Goal: Task Accomplishment & Management: Complete application form

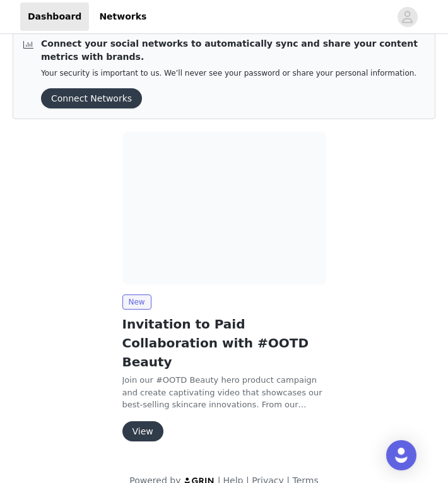
scroll to position [20, 0]
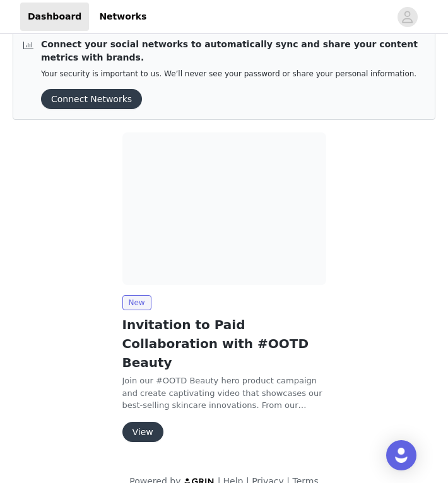
click at [143, 422] on button "View" at bounding box center [142, 432] width 41 height 20
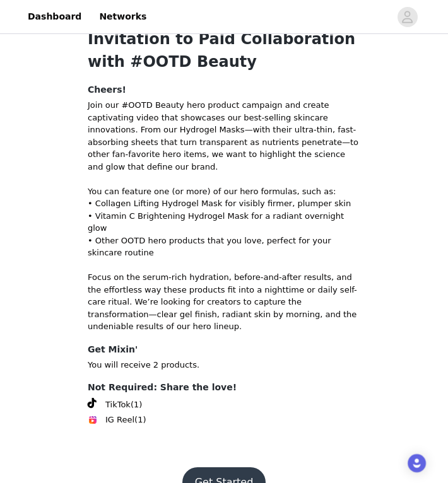
scroll to position [57, 0]
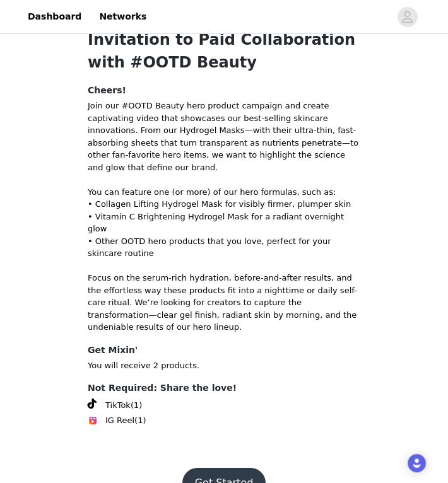
click at [221, 468] on button "Get Started" at bounding box center [224, 483] width 84 height 30
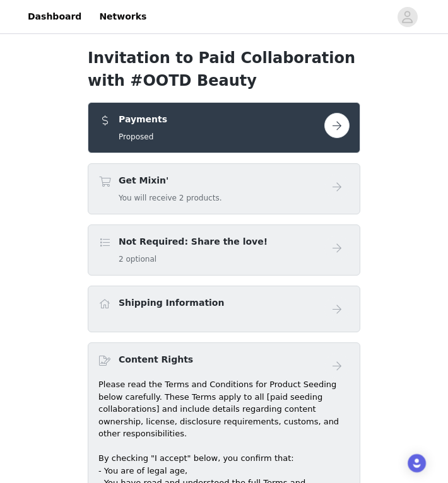
click at [341, 131] on button "button" at bounding box center [336, 125] width 25 height 25
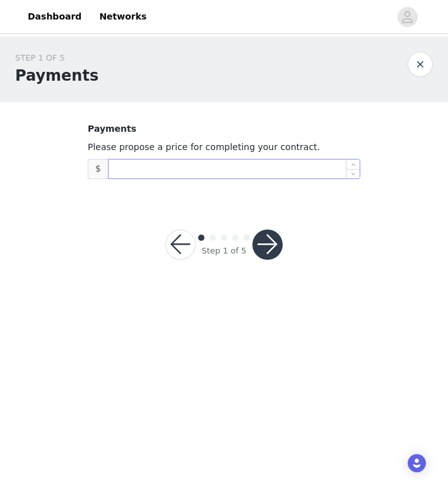
click at [333, 171] on input at bounding box center [234, 169] width 251 height 19
click at [355, 164] on icon "icon: up" at bounding box center [353, 165] width 4 height 4
type input "3"
click at [355, 164] on icon "icon: up" at bounding box center [353, 165] width 4 height 4
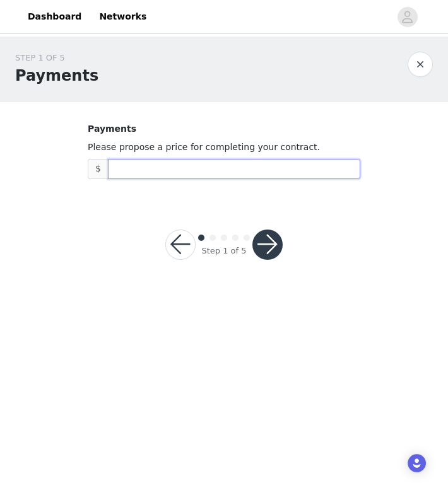
click at [416, 59] on button "button" at bounding box center [420, 64] width 25 height 25
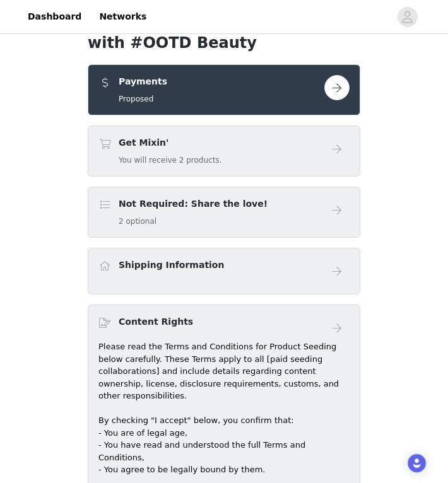
scroll to position [42, 0]
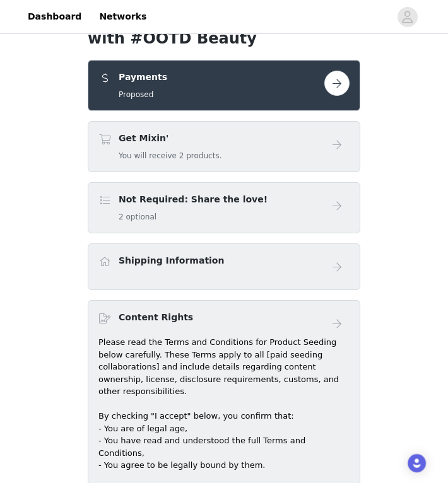
click at [315, 151] on div "Get Mixin' You will receive 2 products." at bounding box center [211, 147] width 226 height 30
click at [338, 79] on button "button" at bounding box center [336, 83] width 25 height 25
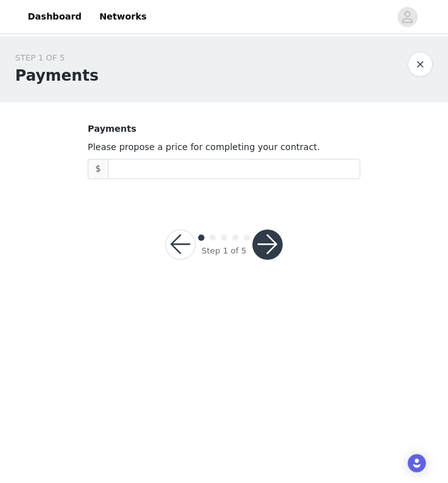
click at [417, 66] on button "button" at bounding box center [420, 64] width 25 height 25
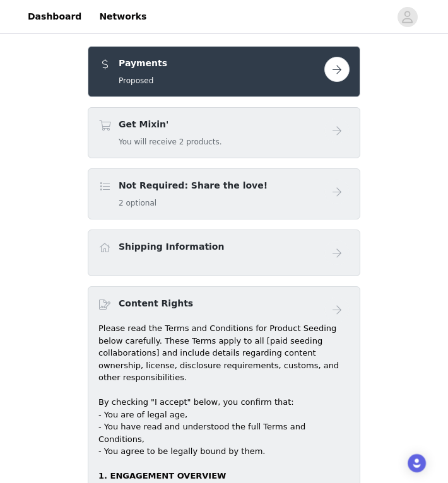
scroll to position [65, 0]
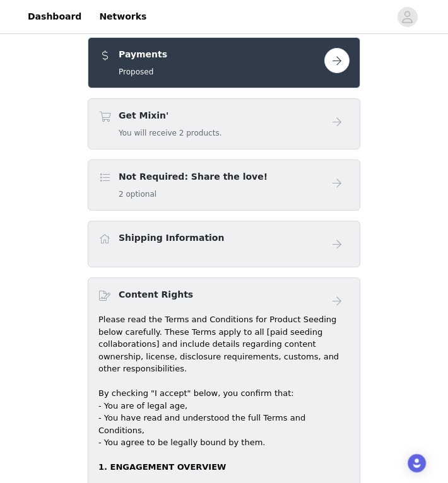
click at [343, 62] on button "button" at bounding box center [336, 60] width 25 height 25
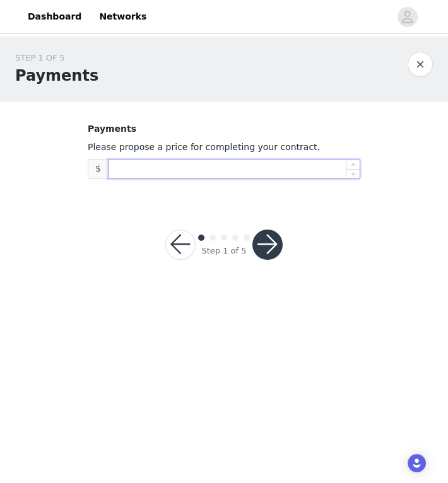
click at [253, 167] on input at bounding box center [234, 169] width 251 height 19
type input "3,000"
click at [270, 244] on button "button" at bounding box center [267, 245] width 30 height 30
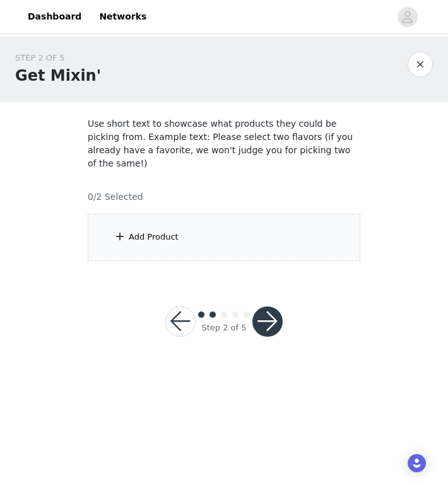
click at [158, 231] on div "Add Product" at bounding box center [154, 237] width 50 height 13
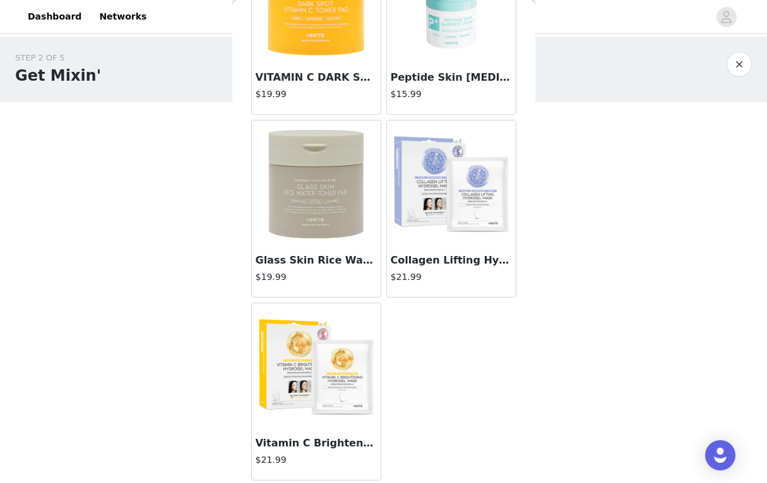
click at [447, 187] on img at bounding box center [451, 184] width 126 height 126
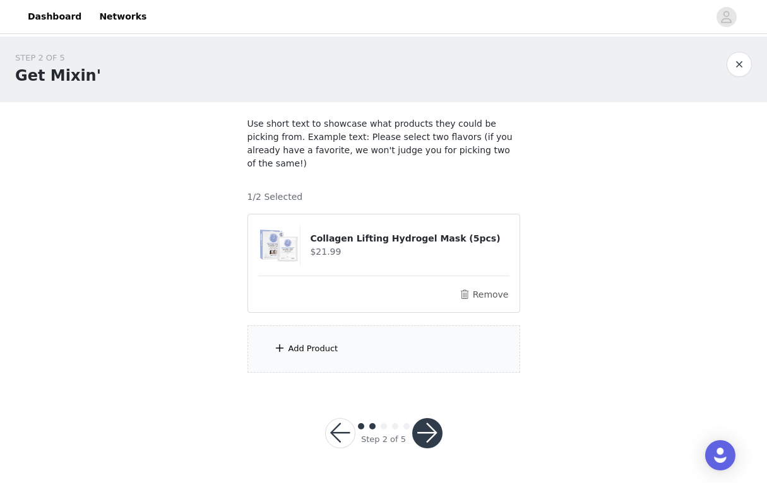
click at [327, 343] on div "Add Product" at bounding box center [313, 349] width 50 height 13
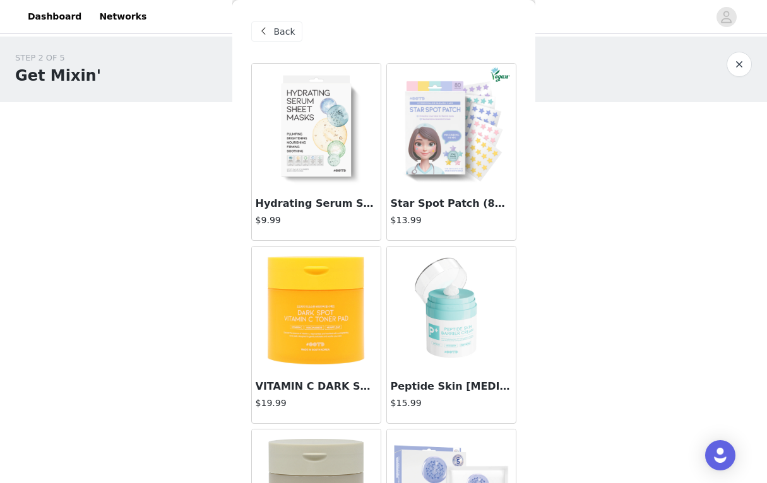
click at [447, 139] on img at bounding box center [451, 127] width 126 height 126
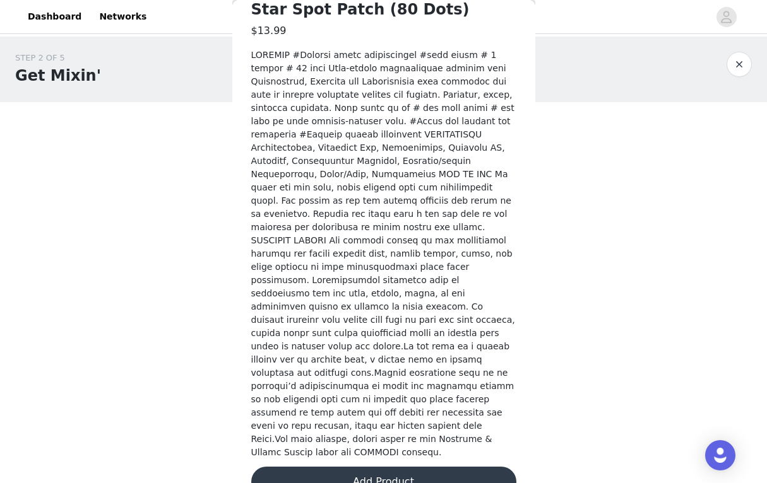
scroll to position [341, 0]
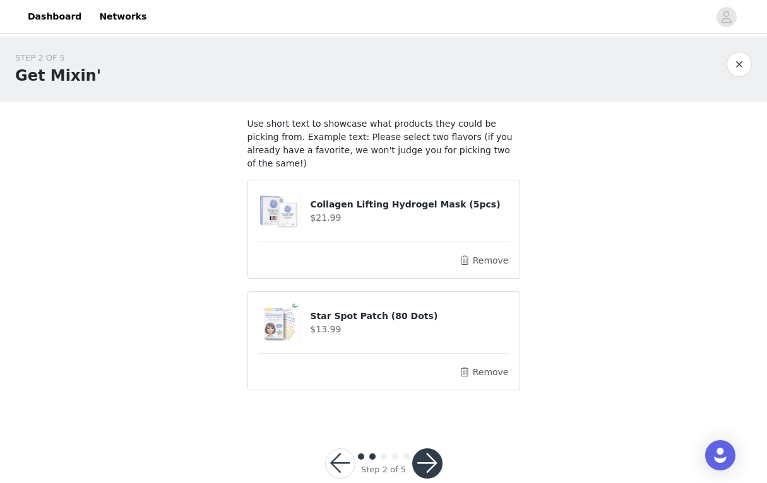
click at [424, 450] on button "button" at bounding box center [427, 464] width 30 height 30
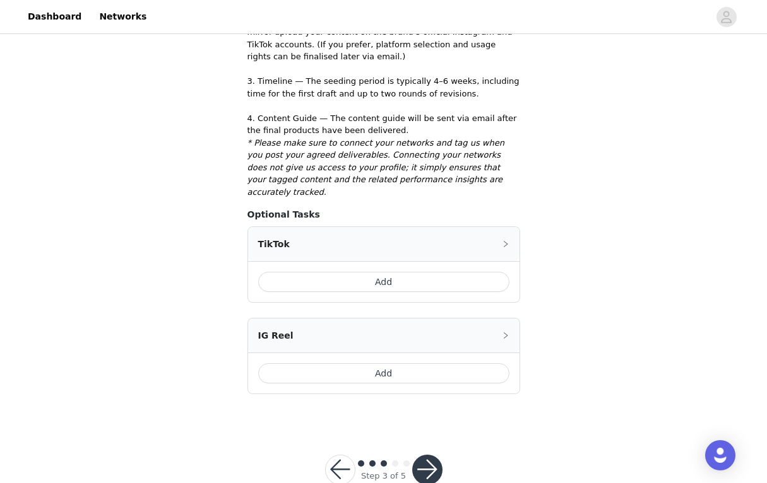
scroll to position [391, 0]
click at [447, 273] on button "Add" at bounding box center [383, 283] width 251 height 20
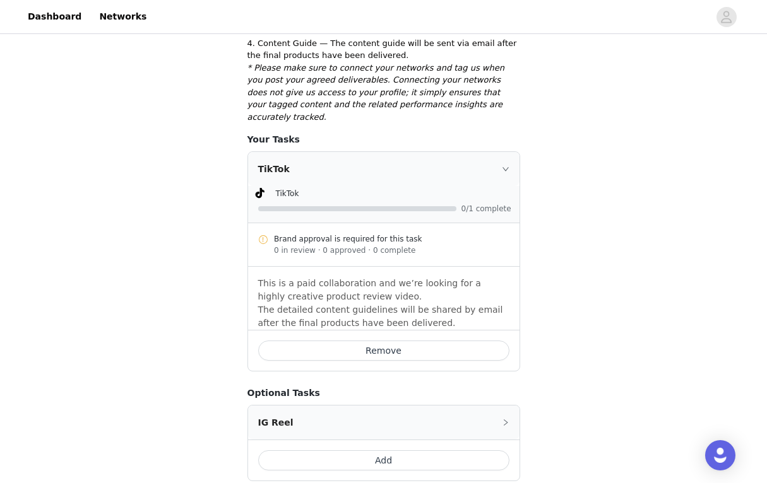
scroll to position [457, 0]
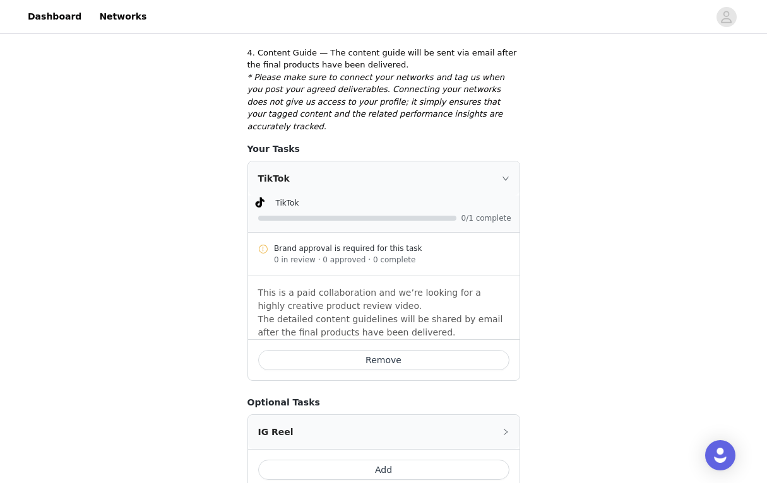
click at [447, 162] on div "TikTok" at bounding box center [383, 179] width 271 height 34
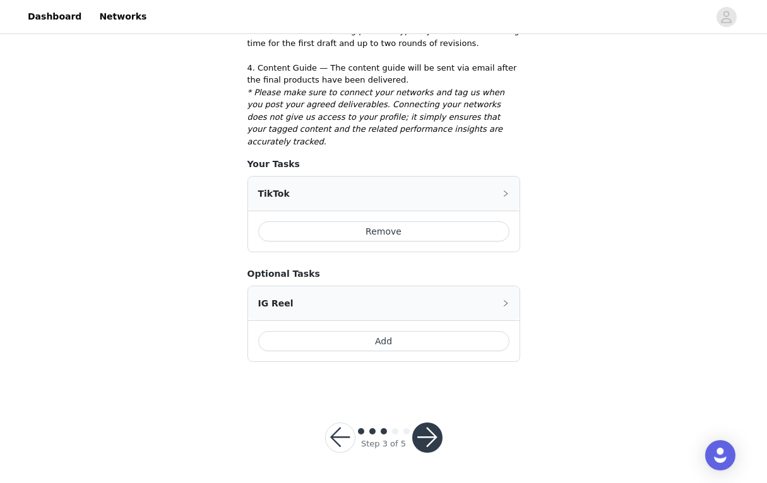
scroll to position [409, 0]
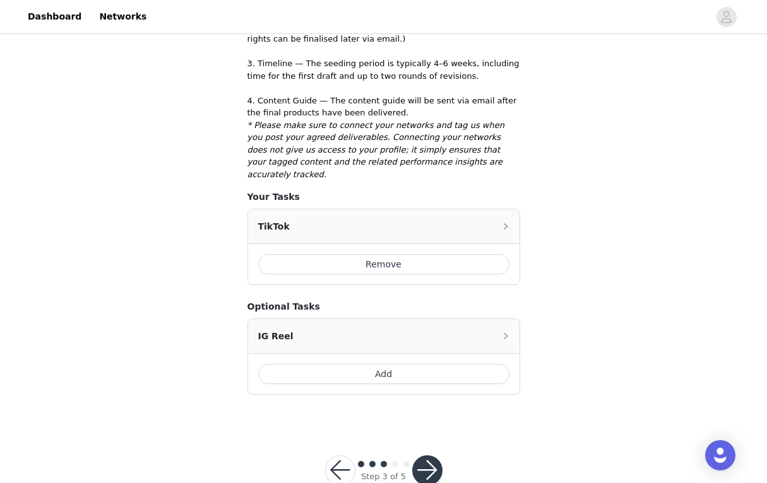
click at [447, 209] on div "TikTok" at bounding box center [383, 226] width 271 height 34
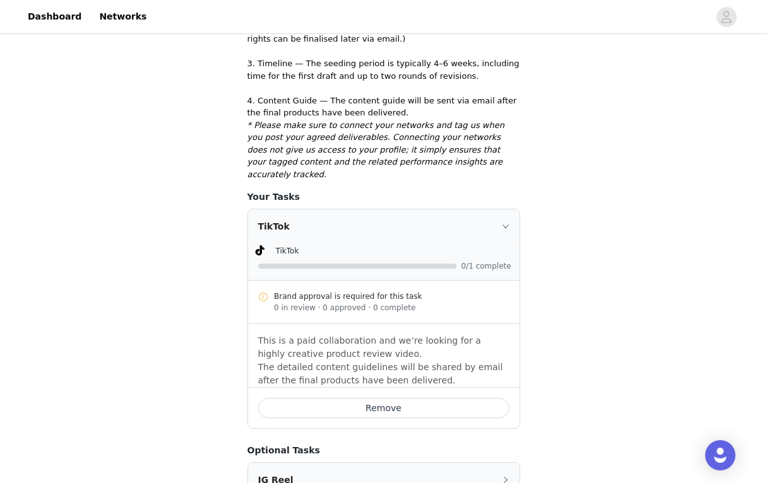
click at [438, 398] on button "Remove" at bounding box center [383, 408] width 251 height 20
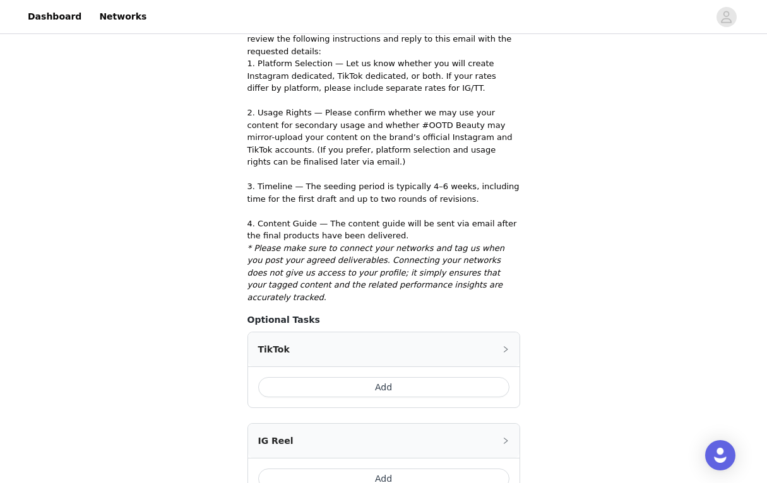
scroll to position [303, 0]
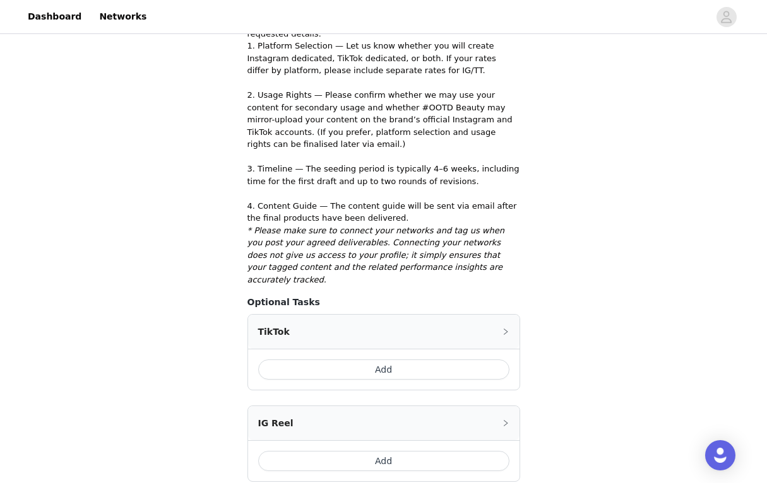
click at [447, 360] on button "Add" at bounding box center [383, 370] width 251 height 20
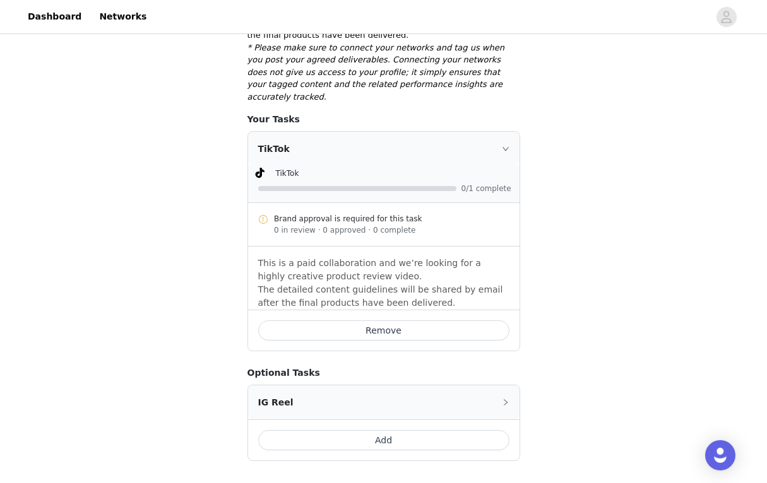
scroll to position [488, 0]
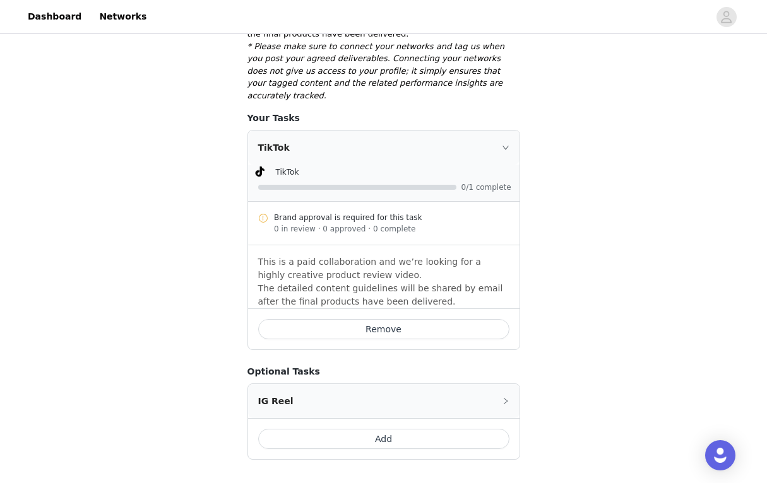
click at [447, 429] on button "Add" at bounding box center [383, 439] width 251 height 20
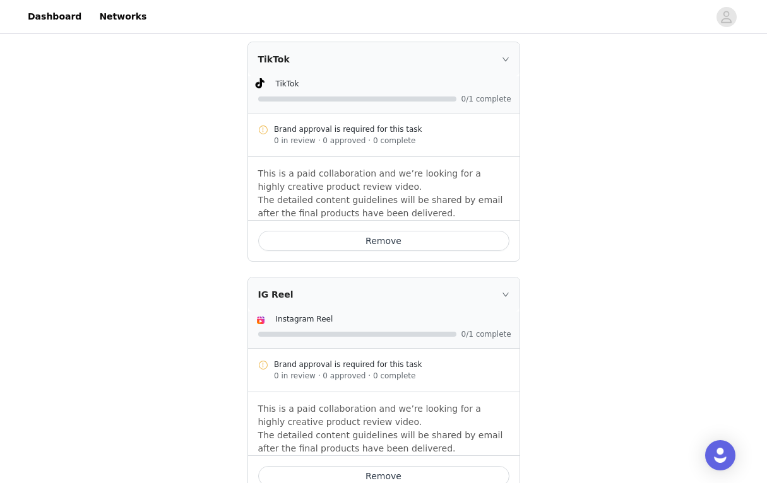
scroll to position [574, 0]
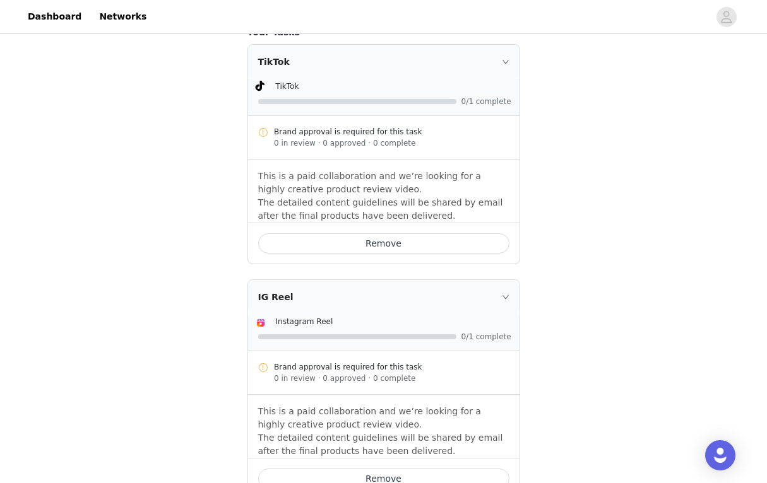
click at [447, 469] on button "Remove" at bounding box center [383, 479] width 251 height 20
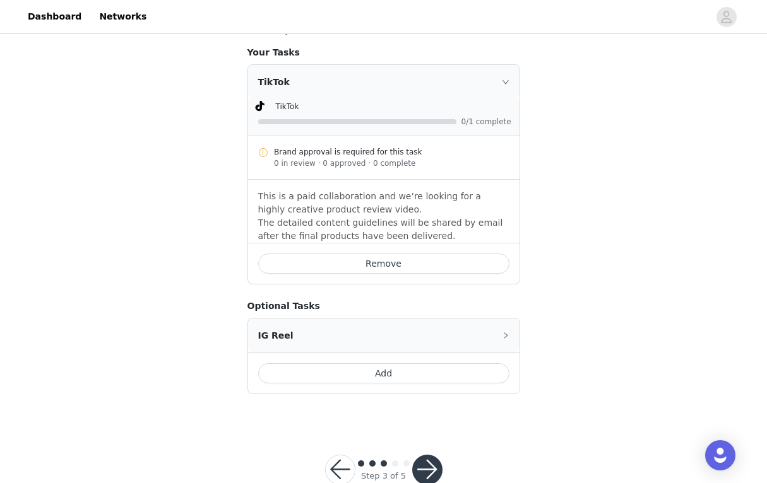
scroll to position [553, 0]
click at [424, 456] on button "button" at bounding box center [427, 471] width 30 height 30
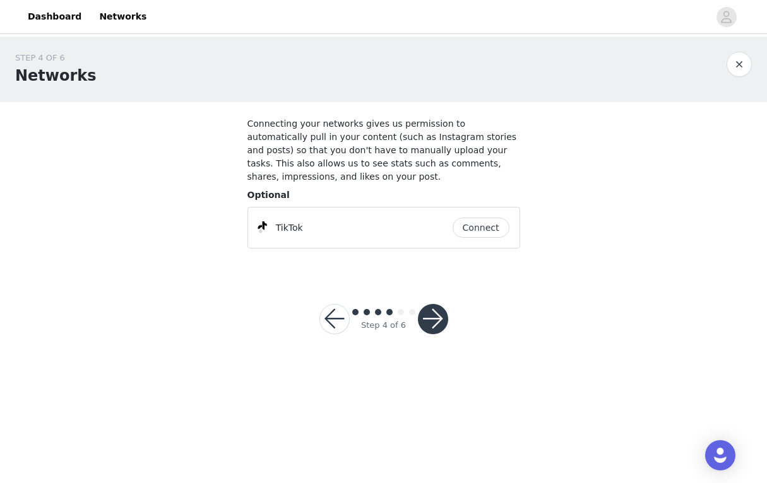
click at [339, 329] on button "button" at bounding box center [334, 319] width 30 height 30
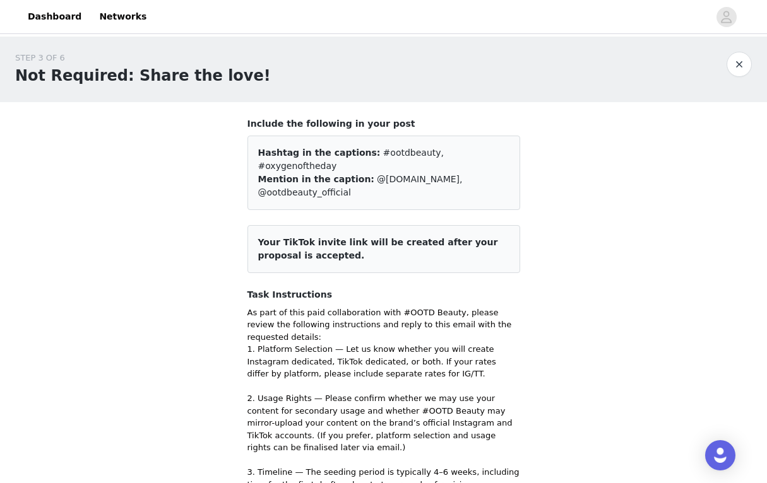
click at [447, 71] on button "button" at bounding box center [738, 64] width 25 height 25
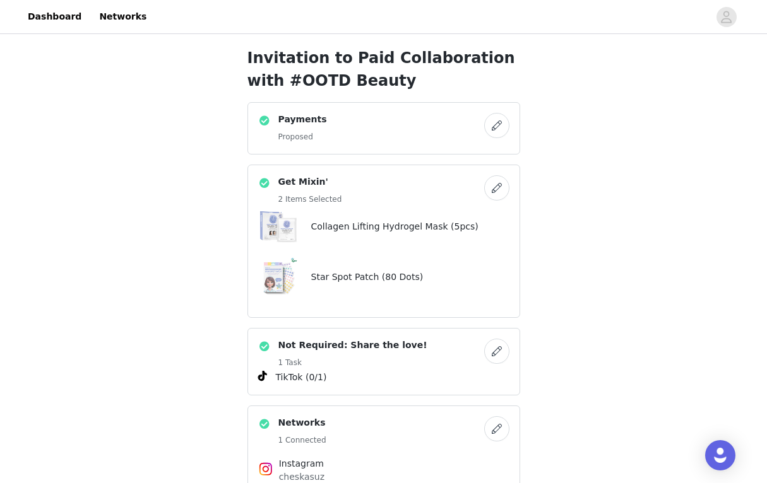
click at [447, 121] on button "button" at bounding box center [496, 125] width 25 height 25
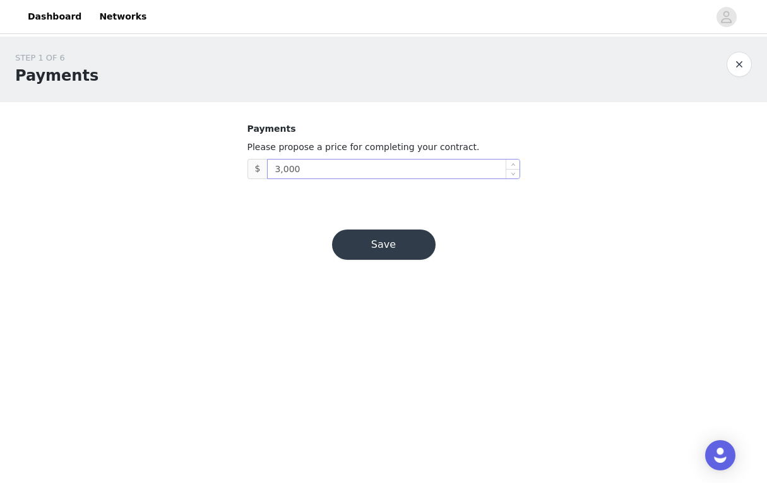
click at [416, 175] on input "3,000" at bounding box center [393, 169] width 251 height 19
type input "3"
type input "6,000"
click at [396, 252] on button "Save" at bounding box center [383, 245] width 103 height 30
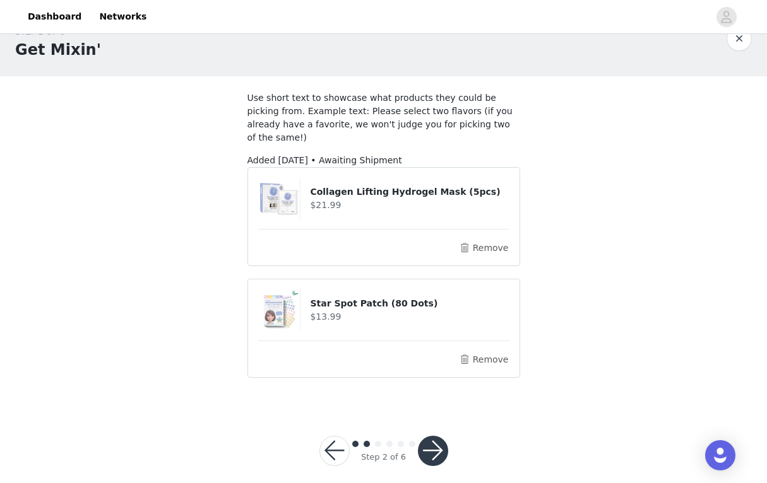
scroll to position [25, 0]
click at [433, 440] on button "button" at bounding box center [433, 452] width 30 height 30
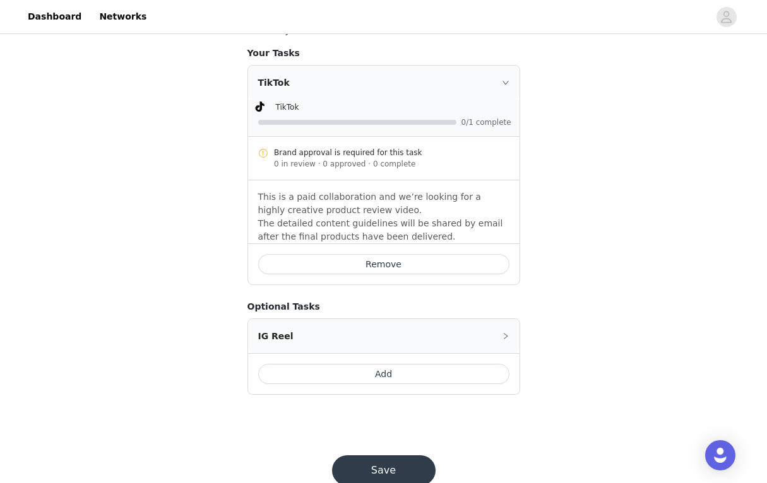
click at [391, 364] on button "Add" at bounding box center [383, 374] width 251 height 20
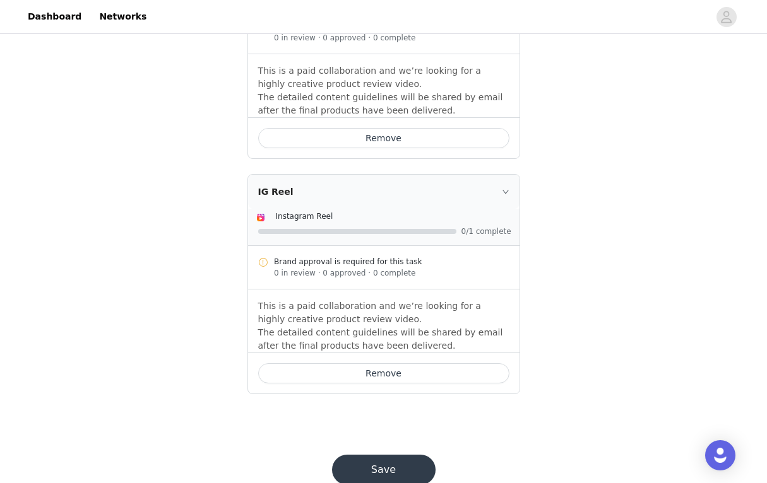
scroll to position [678, 0]
click at [390, 456] on button "Save" at bounding box center [383, 471] width 103 height 30
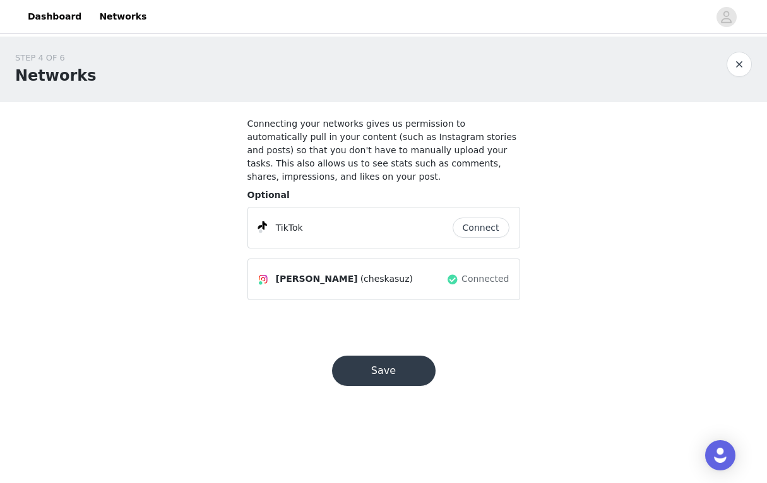
click at [447, 223] on button "Connect" at bounding box center [480, 228] width 57 height 20
click at [387, 370] on button "Save" at bounding box center [383, 371] width 103 height 30
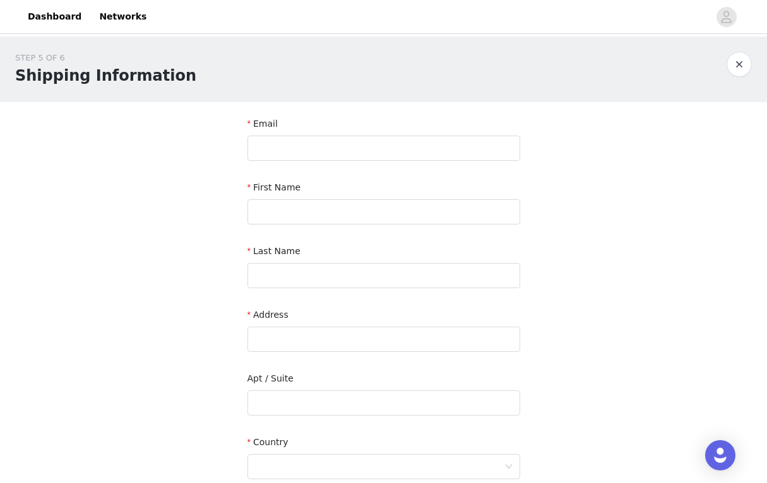
scroll to position [11, 0]
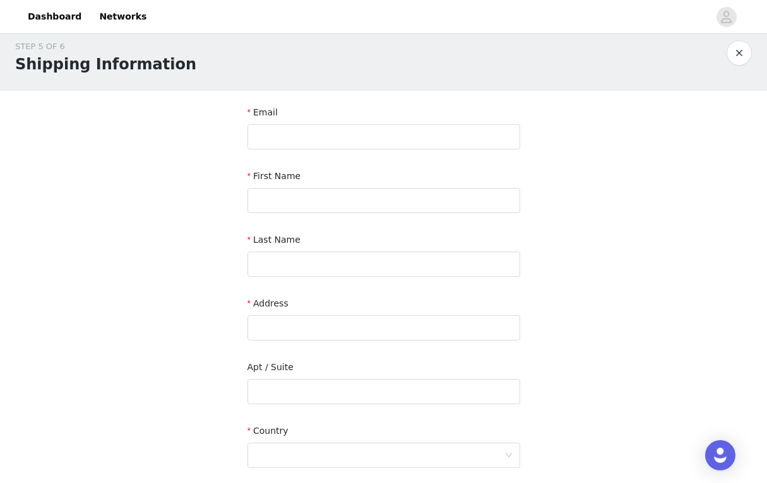
click at [447, 112] on div "Email" at bounding box center [383, 115] width 273 height 18
type input "cheskasuz@gmail.com"
click at [447, 214] on div "First Name" at bounding box center [383, 194] width 273 height 49
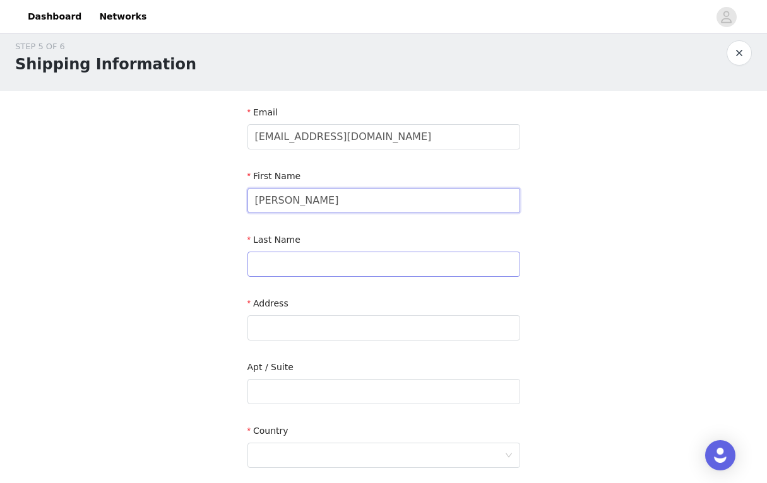
type input "Cheska Suzaine"
type input "Dela Cruz"
type input "2 Hague Ct"
click at [447, 391] on input "text" at bounding box center [383, 391] width 273 height 25
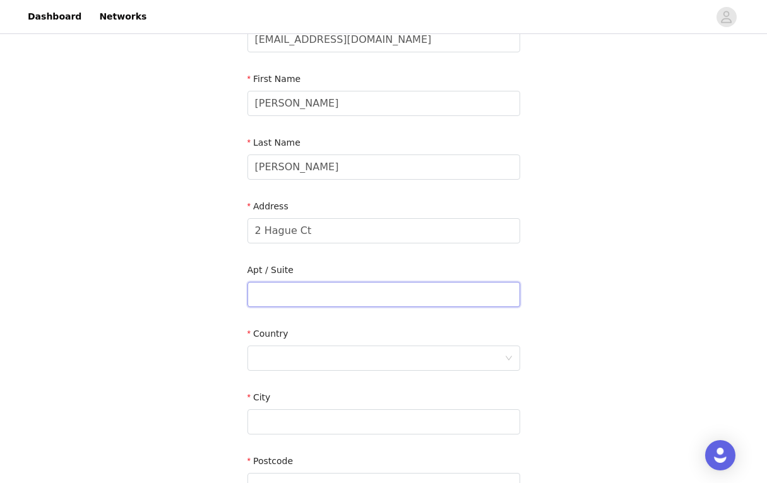
scroll to position [114, 0]
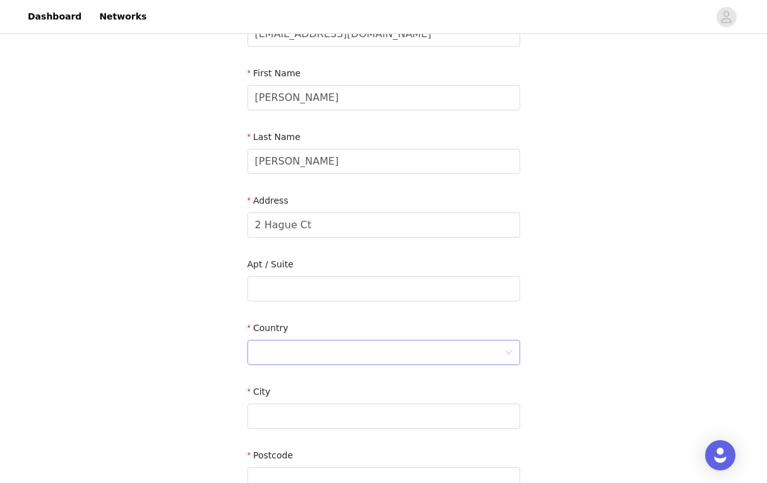
click at [442, 362] on div at bounding box center [379, 353] width 249 height 24
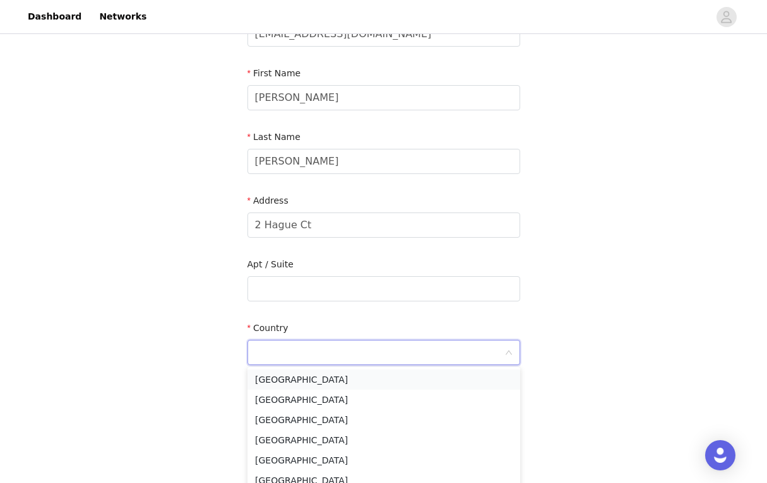
click at [433, 382] on li "United States" at bounding box center [383, 380] width 273 height 20
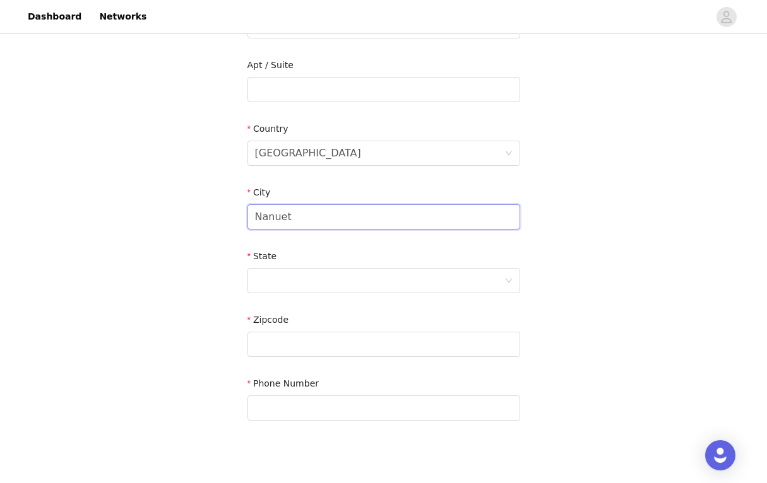
scroll to position [377, 0]
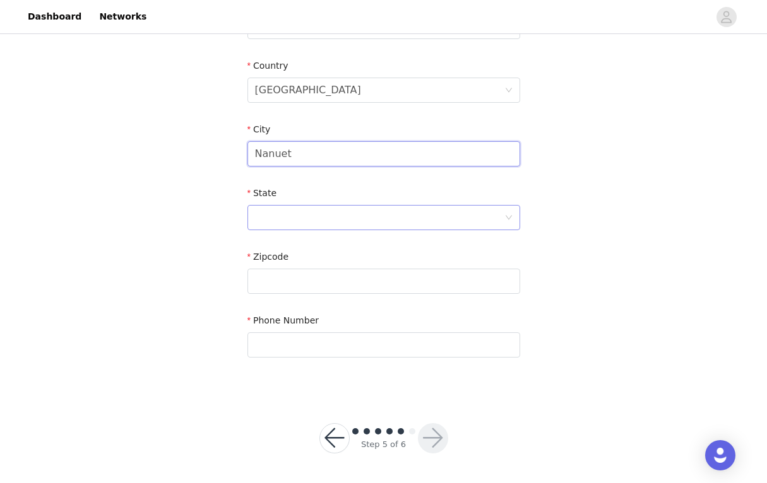
type input "Nanuet"
click at [415, 223] on div at bounding box center [379, 218] width 249 height 24
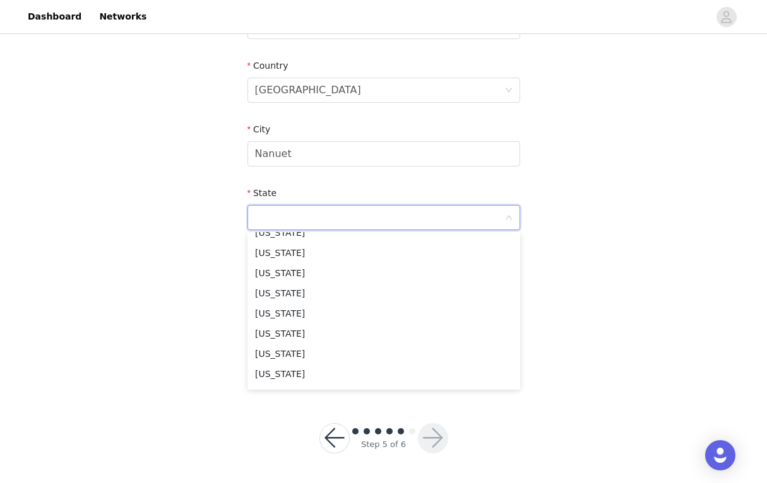
scroll to position [689, 0]
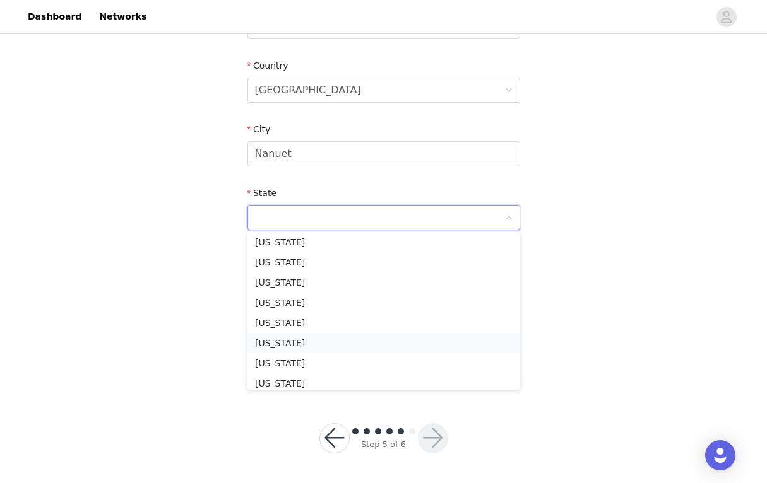
click at [353, 347] on li "New York" at bounding box center [383, 343] width 273 height 20
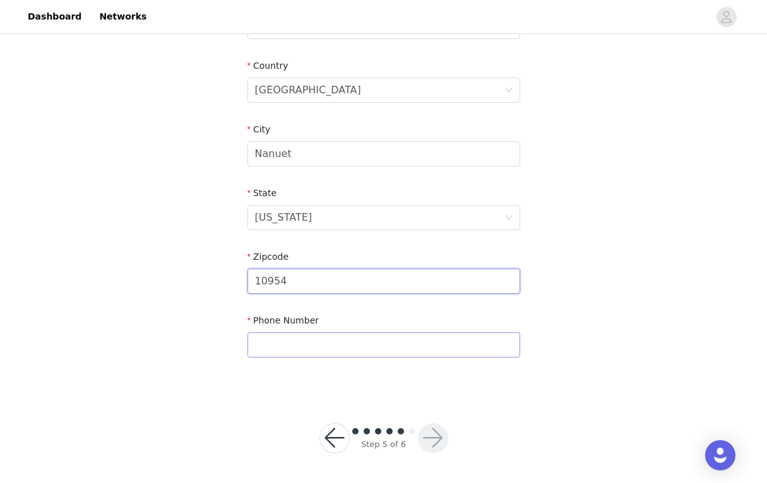
type input "10954"
type input "9144413574"
click at [430, 441] on button "button" at bounding box center [433, 438] width 30 height 30
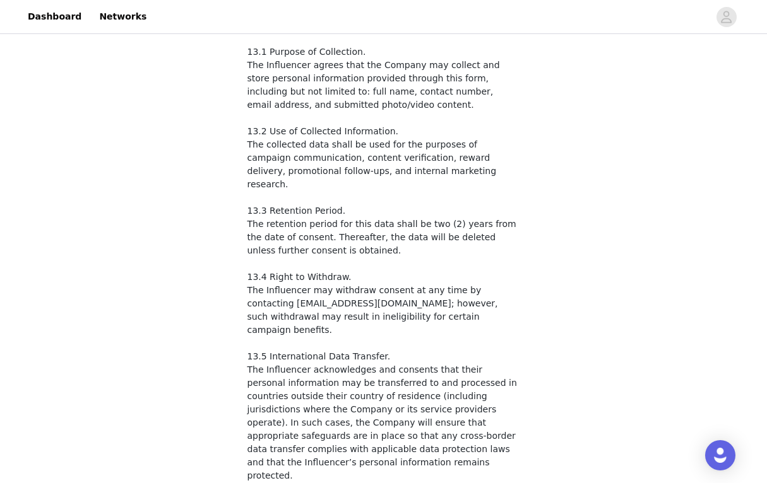
scroll to position [2034, 0]
checkbox input "true"
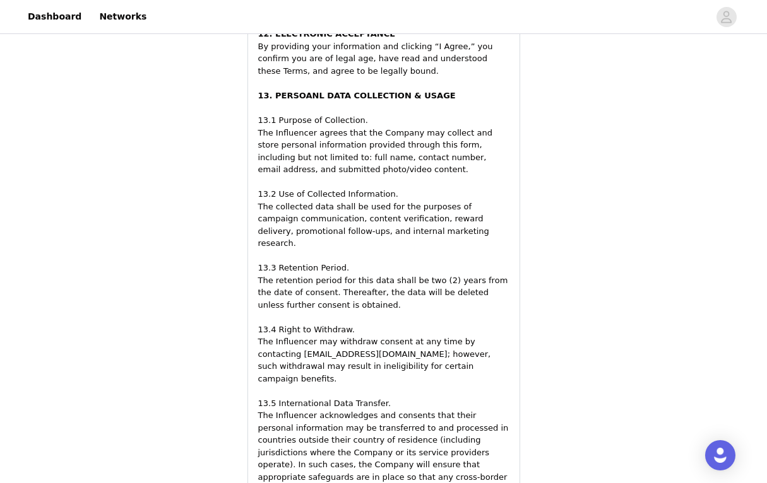
scroll to position [2370, 0]
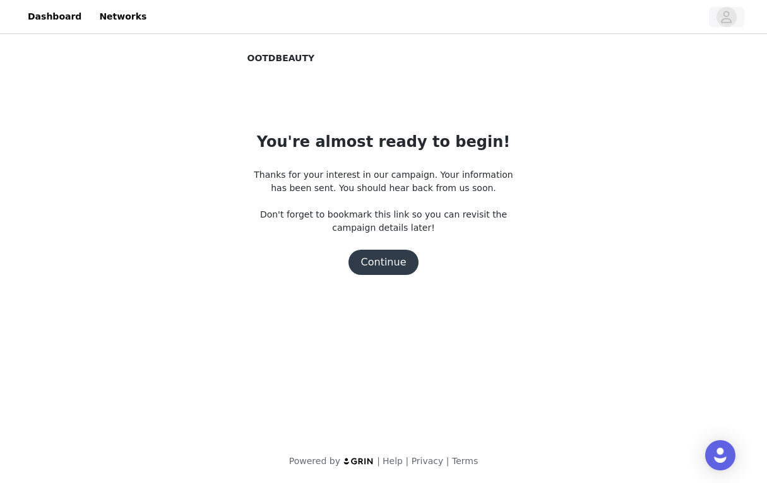
click at [447, 23] on icon "avatar" at bounding box center [726, 17] width 12 height 20
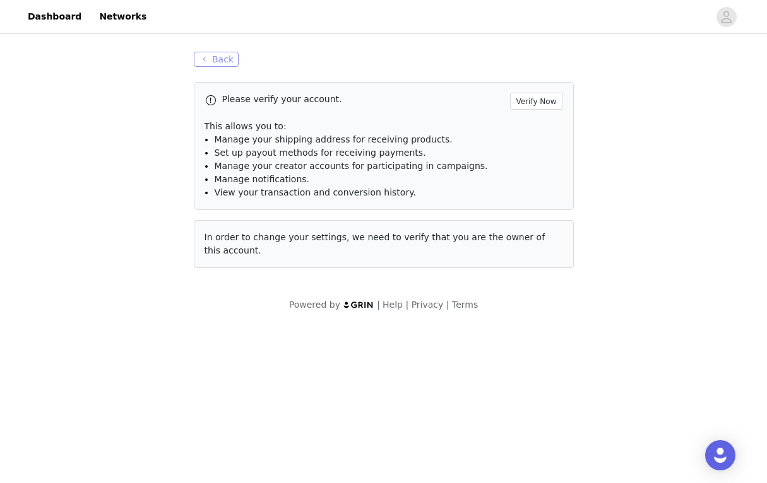
click at [216, 62] on button "Back" at bounding box center [216, 59] width 45 height 15
click at [215, 57] on button "Back" at bounding box center [216, 59] width 45 height 15
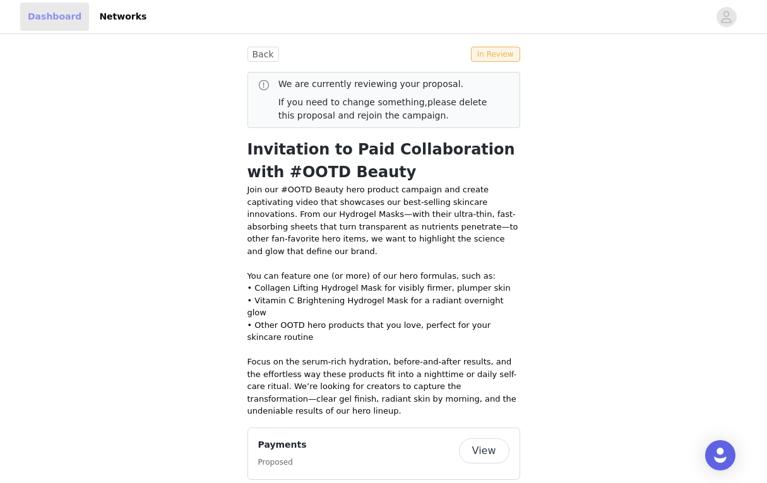
click at [54, 18] on link "Dashboard" at bounding box center [54, 17] width 69 height 28
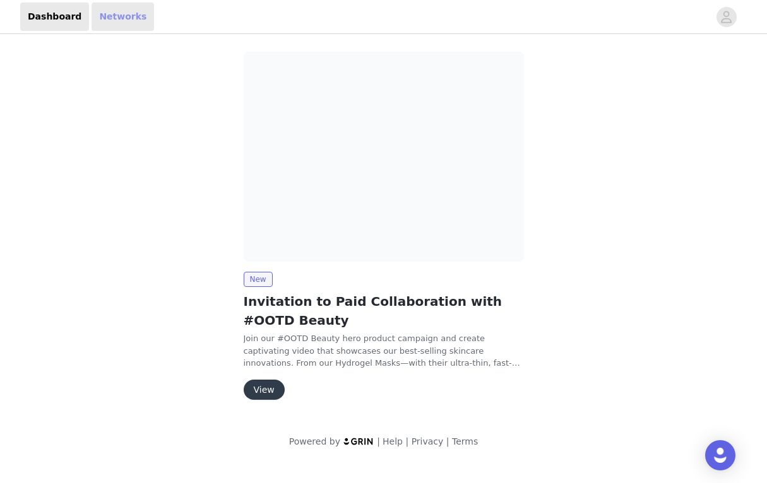
click at [114, 19] on link "Networks" at bounding box center [122, 17] width 62 height 28
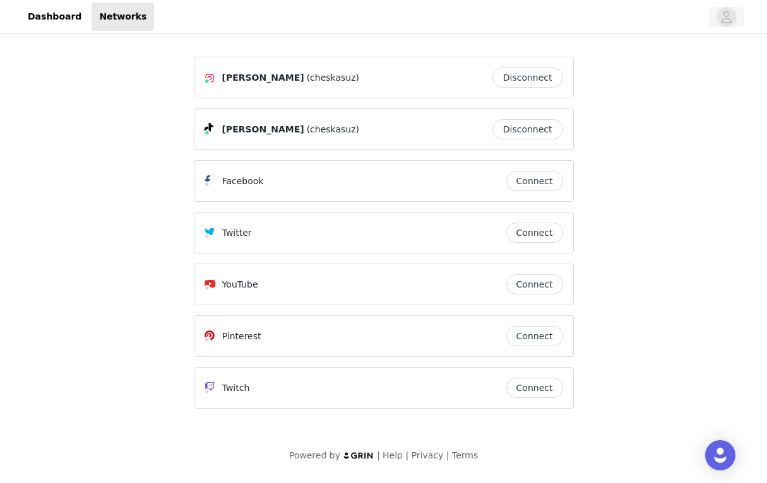
click at [447, 13] on icon "avatar" at bounding box center [726, 17] width 12 height 20
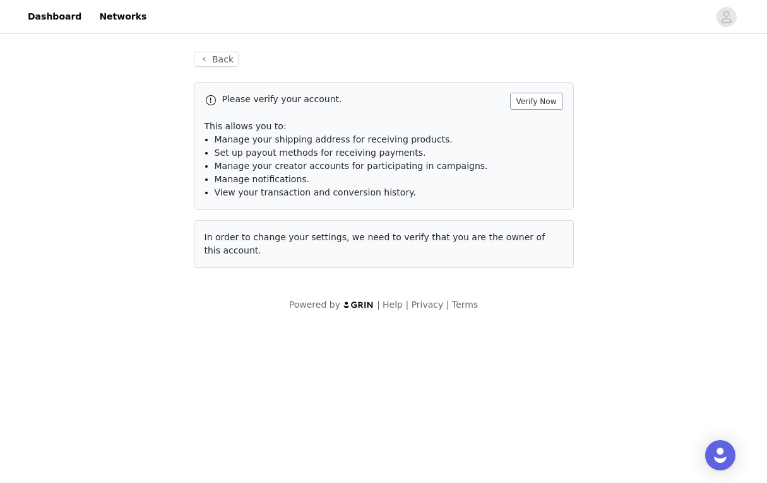
click at [447, 104] on button "Verify Now" at bounding box center [536, 101] width 53 height 17
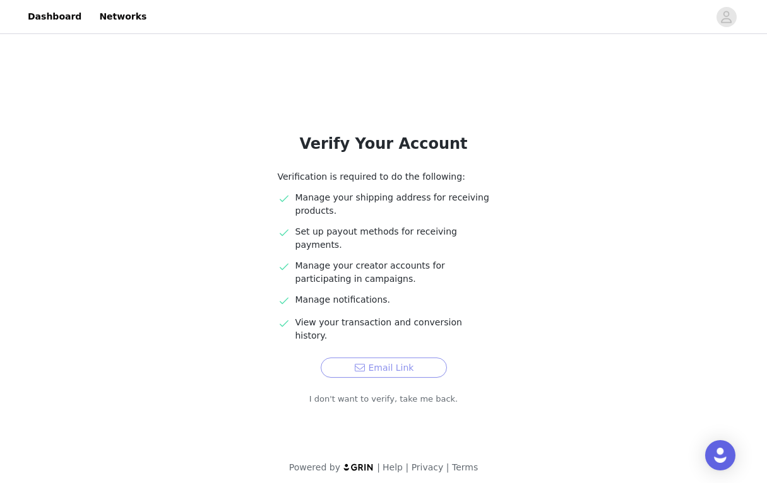
click at [364, 358] on button "Email Link" at bounding box center [384, 368] width 126 height 20
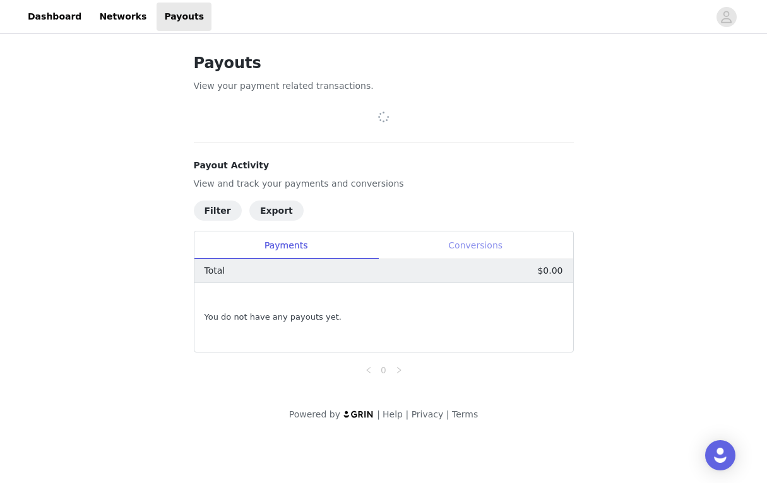
click at [451, 247] on div "Conversions" at bounding box center [475, 246] width 195 height 28
click at [300, 249] on div "Payments" at bounding box center [286, 246] width 184 height 28
click at [119, 11] on link "Networks" at bounding box center [122, 17] width 62 height 28
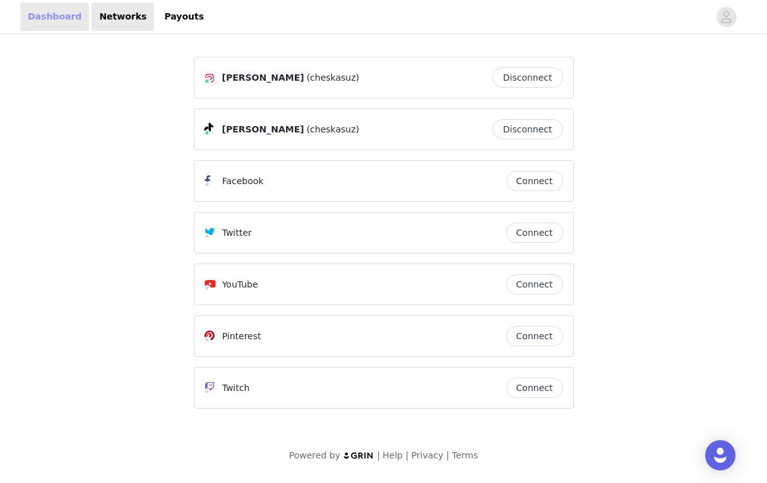
click at [50, 8] on link "Dashboard" at bounding box center [54, 17] width 69 height 28
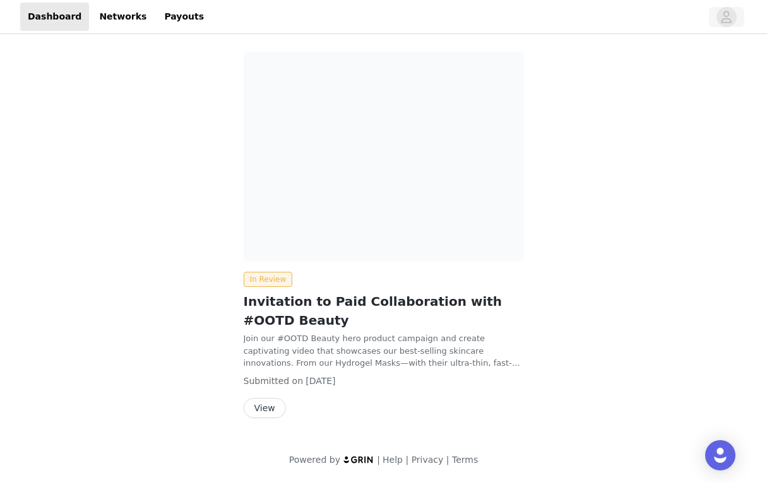
click at [734, 16] on span "button" at bounding box center [726, 17] width 20 height 20
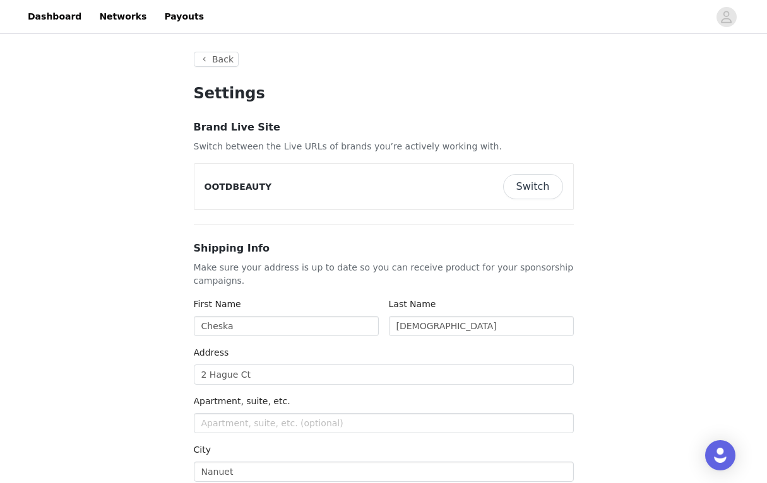
type input "+1 (United States)"
click at [535, 190] on button "Switch" at bounding box center [533, 186] width 60 height 25
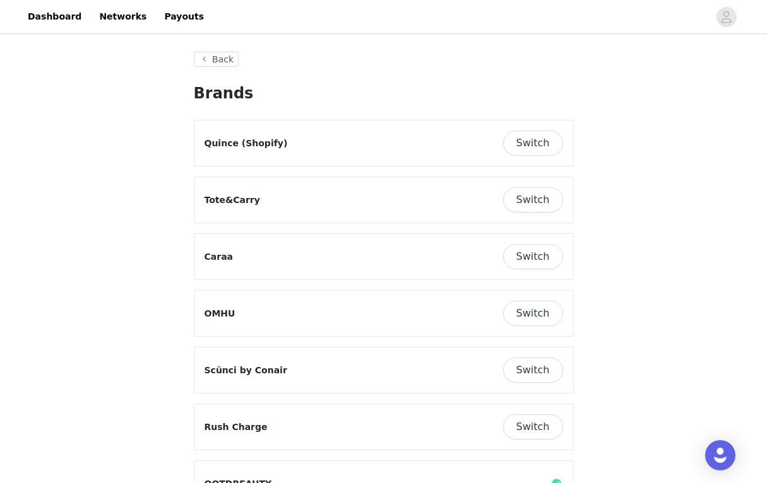
click at [527, 144] on button "Switch" at bounding box center [533, 143] width 60 height 25
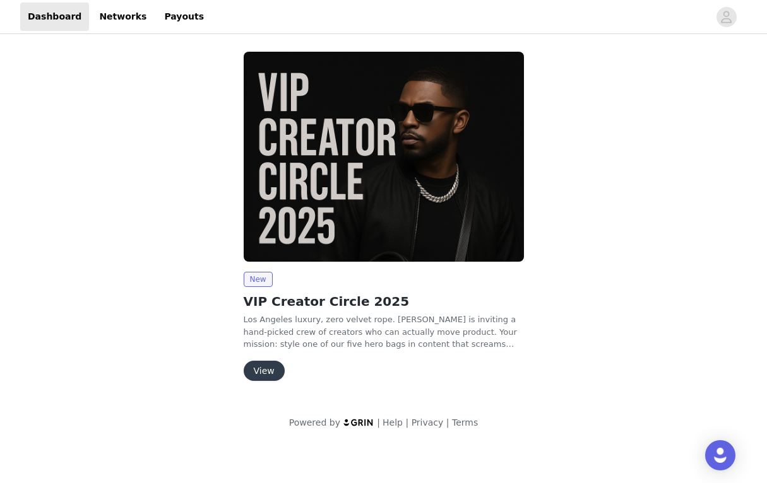
click at [257, 374] on button "View" at bounding box center [264, 371] width 41 height 20
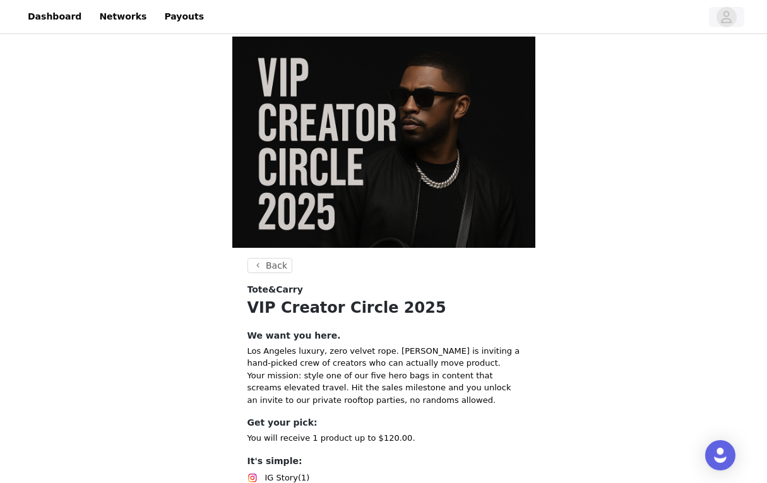
click at [721, 21] on icon "avatar" at bounding box center [726, 17] width 11 height 12
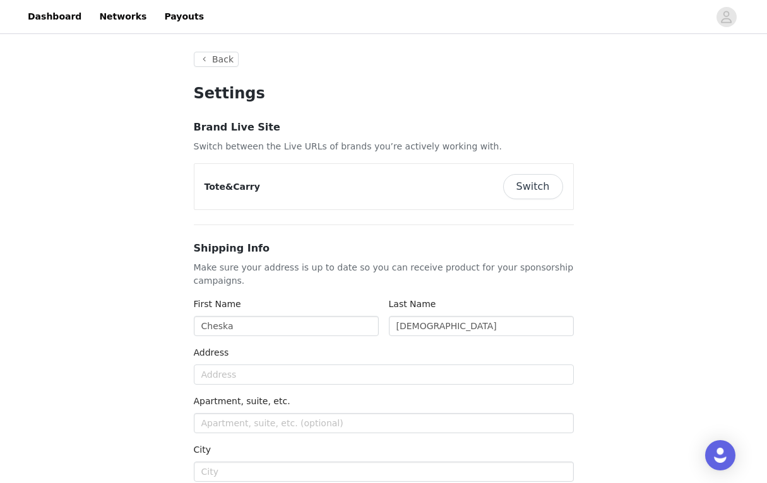
type input "+1 (United States)"
click at [546, 193] on button "Switch" at bounding box center [533, 186] width 60 height 25
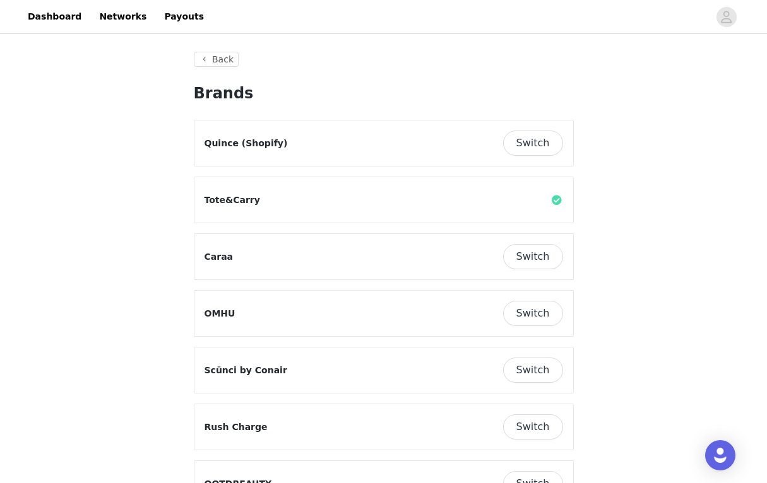
scroll to position [43, 0]
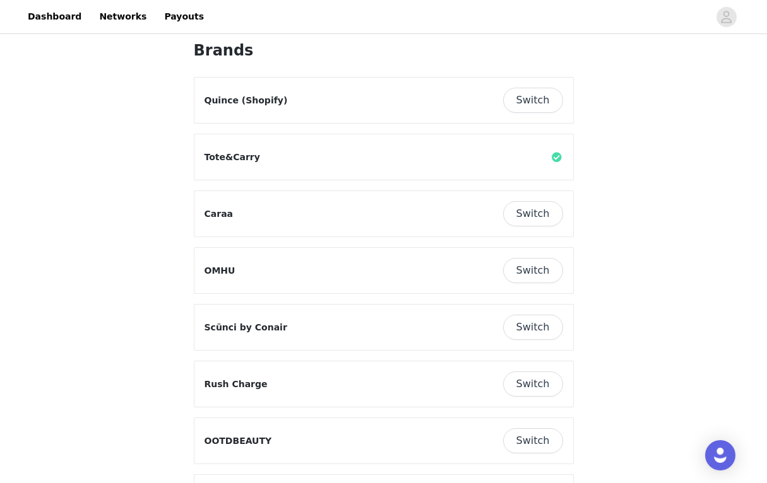
click at [522, 273] on button "Switch" at bounding box center [533, 270] width 60 height 25
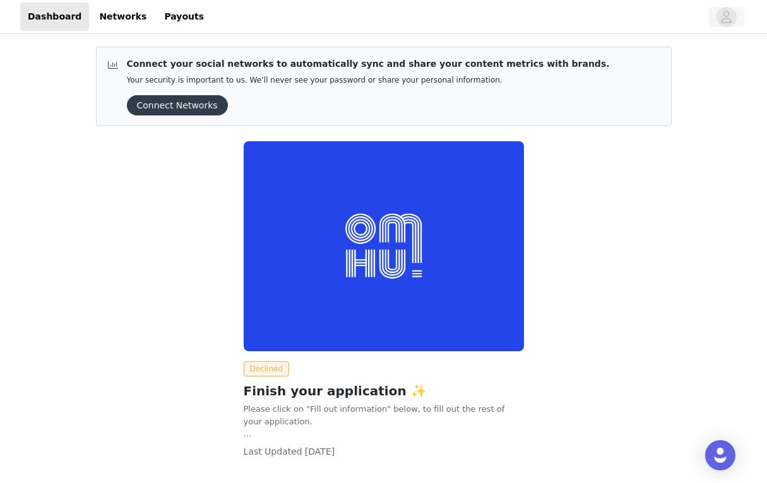
click at [728, 14] on icon "avatar" at bounding box center [726, 17] width 11 height 12
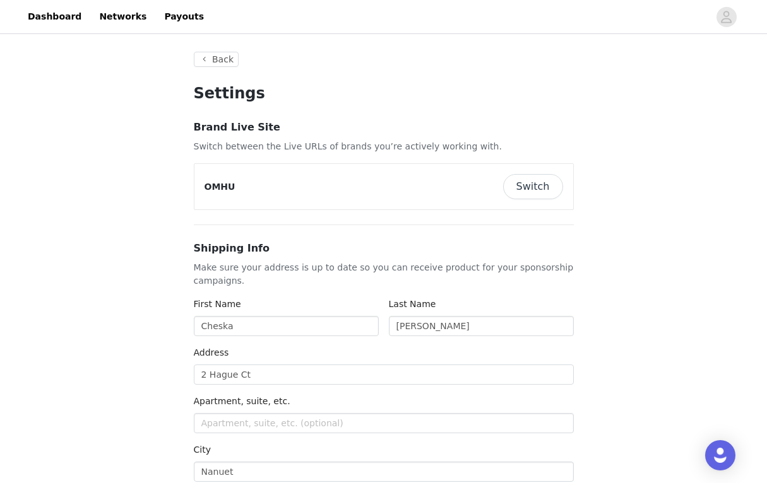
type input "+1 (United States)"
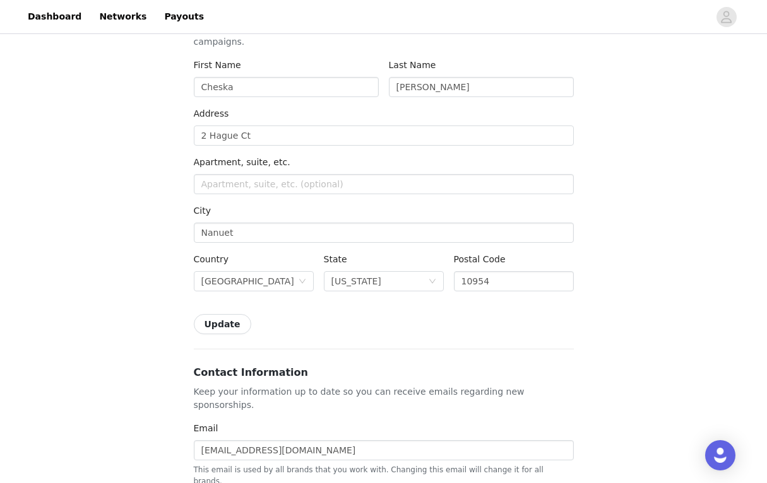
scroll to position [8, 0]
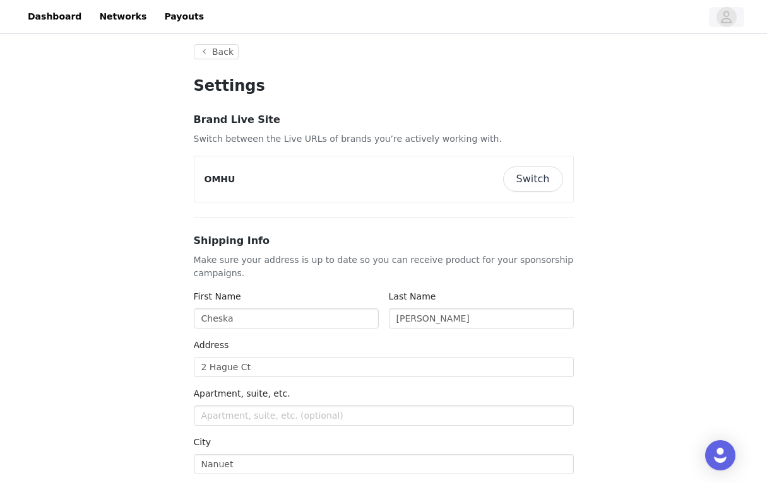
click at [722, 16] on icon "avatar" at bounding box center [726, 17] width 12 height 20
click at [529, 179] on button "Switch" at bounding box center [533, 179] width 60 height 25
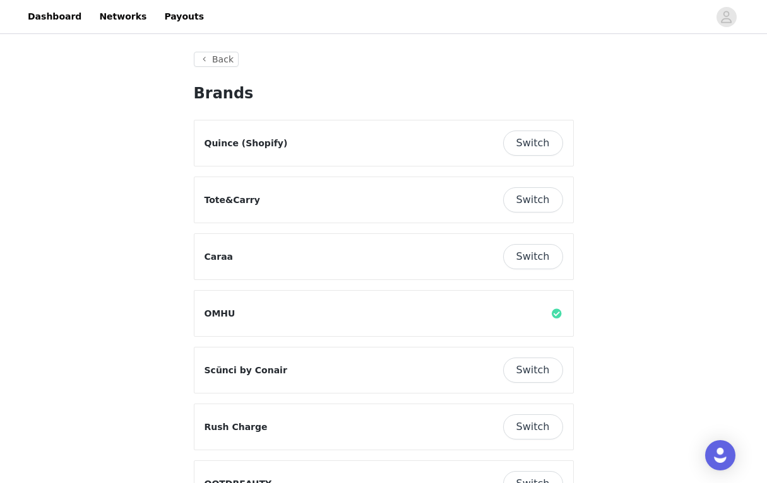
scroll to position [0, 0]
click at [216, 60] on button "Back" at bounding box center [216, 59] width 45 height 15
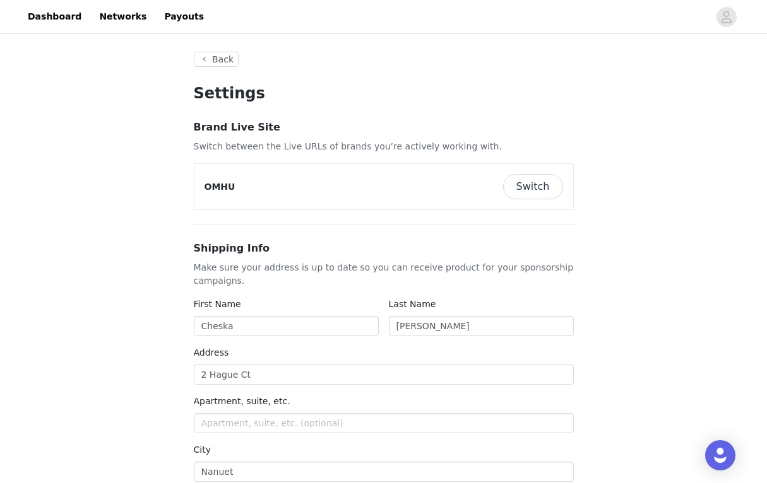
click at [555, 176] on button "Switch" at bounding box center [533, 186] width 60 height 25
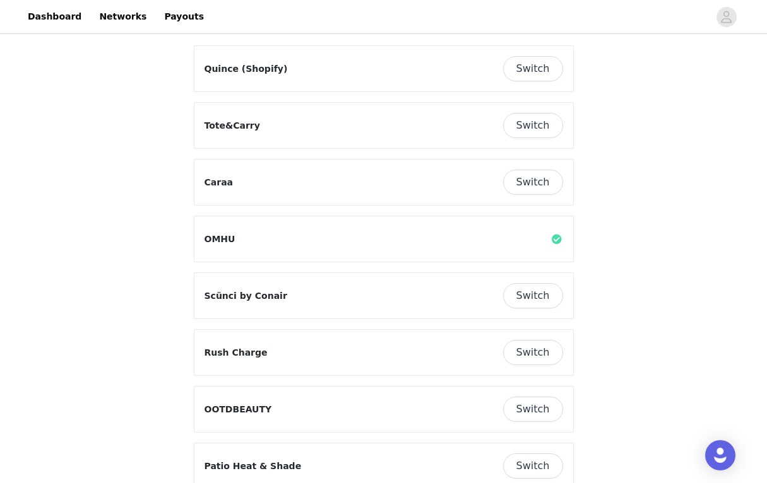
scroll to position [63, 0]
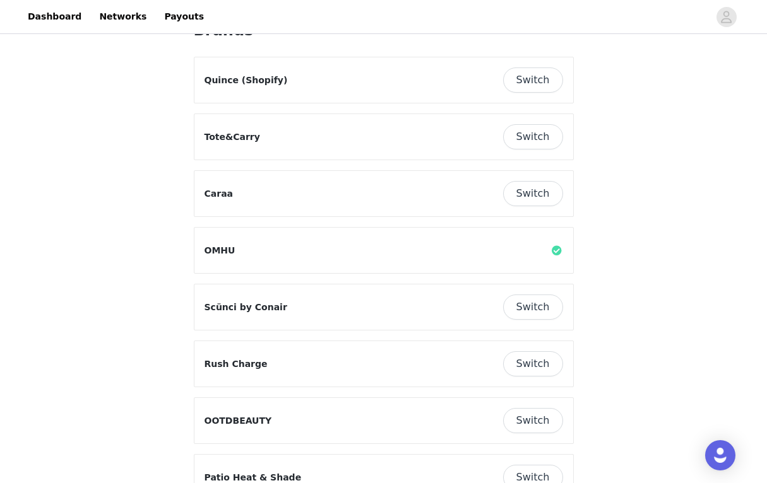
click at [525, 196] on button "Switch" at bounding box center [533, 193] width 60 height 25
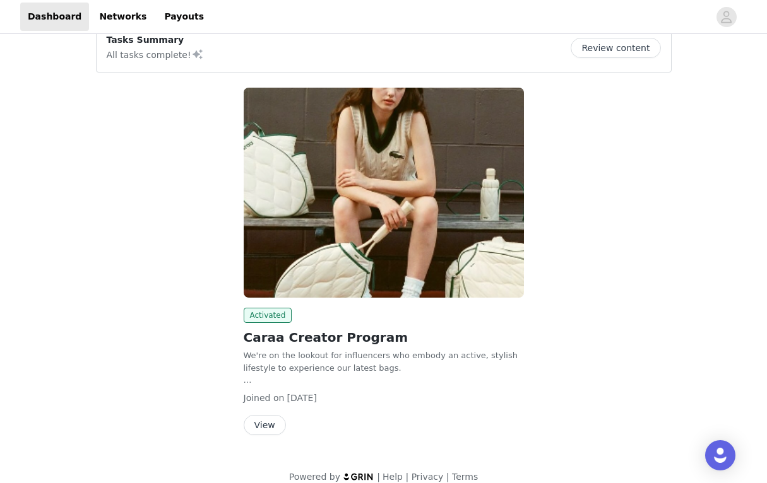
scroll to position [34, 0]
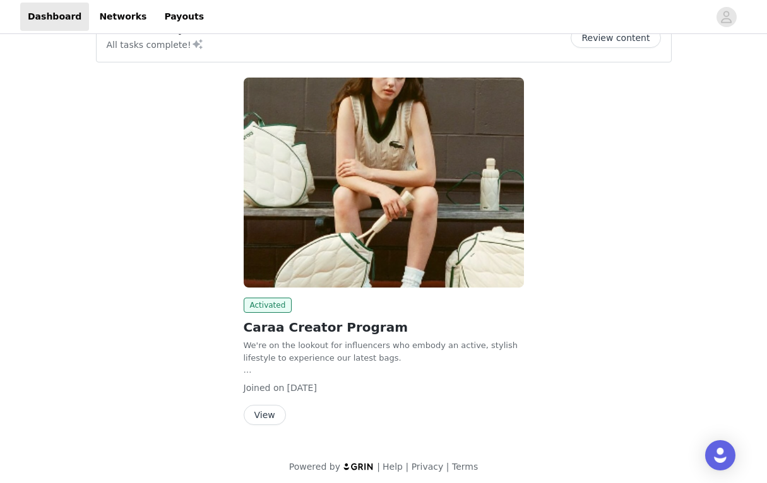
click at [267, 411] on button "View" at bounding box center [265, 415] width 42 height 20
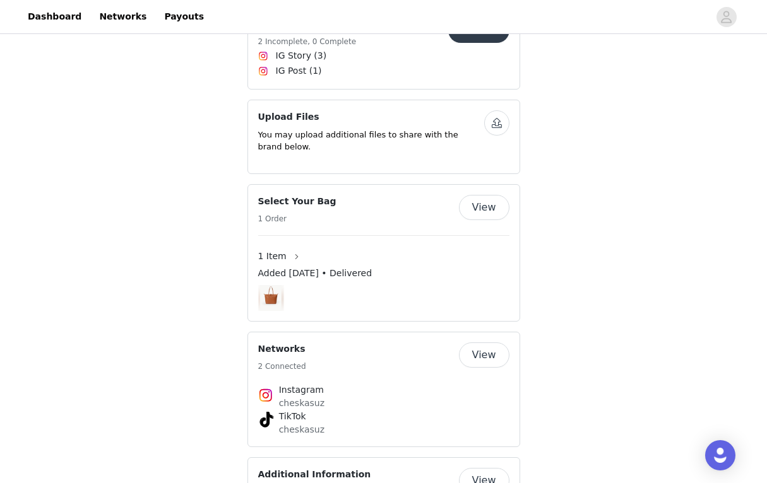
scroll to position [296, 0]
